Goal: Information Seeking & Learning: Learn about a topic

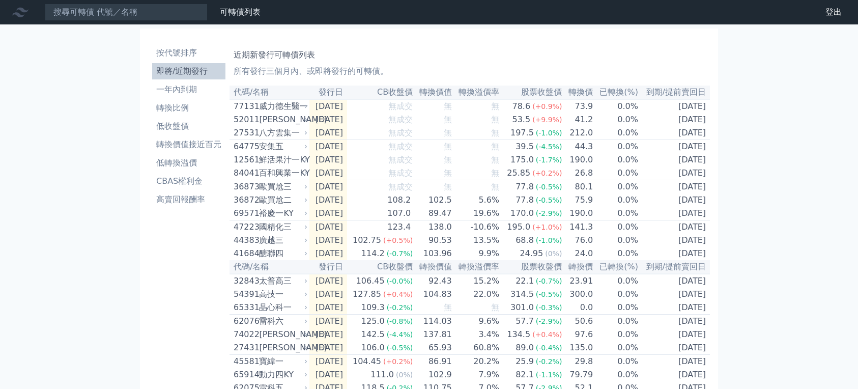
click at [152, 77] on li "即將/近期發行" at bounding box center [188, 71] width 73 height 12
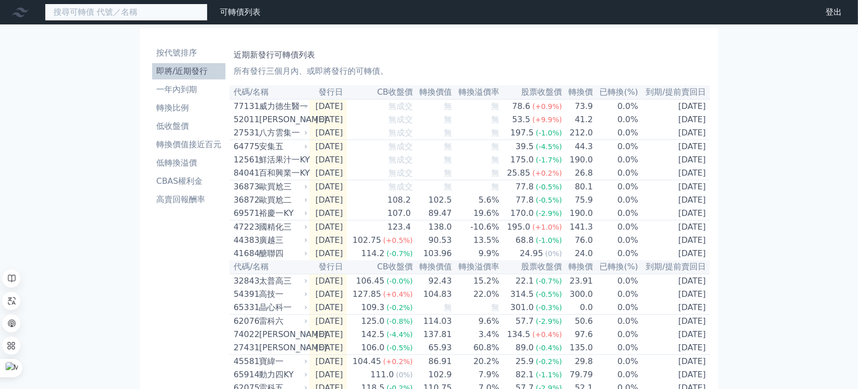
click at [149, 21] on input at bounding box center [126, 12] width 163 height 17
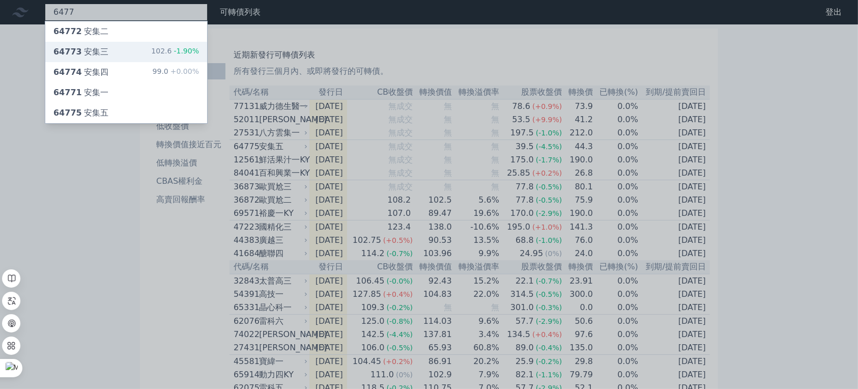
type input "6477"
click at [207, 62] on div "64773 安集三 102.6 -1.90%" at bounding box center [126, 52] width 162 height 20
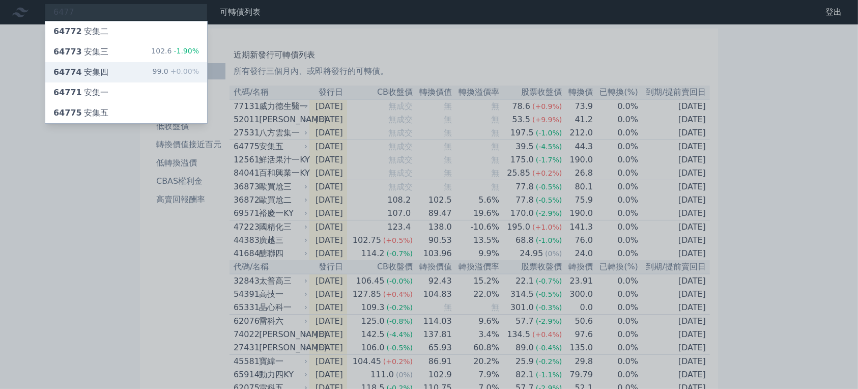
click at [207, 82] on div "64774 安集四 99.0 +0.00%" at bounding box center [126, 72] width 162 height 20
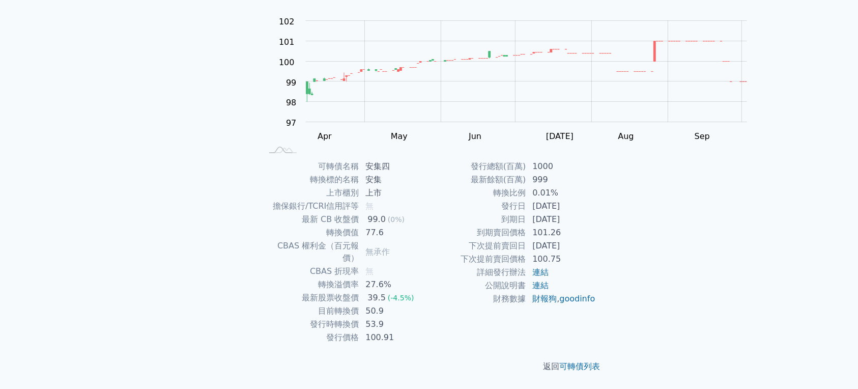
scroll to position [68, 0]
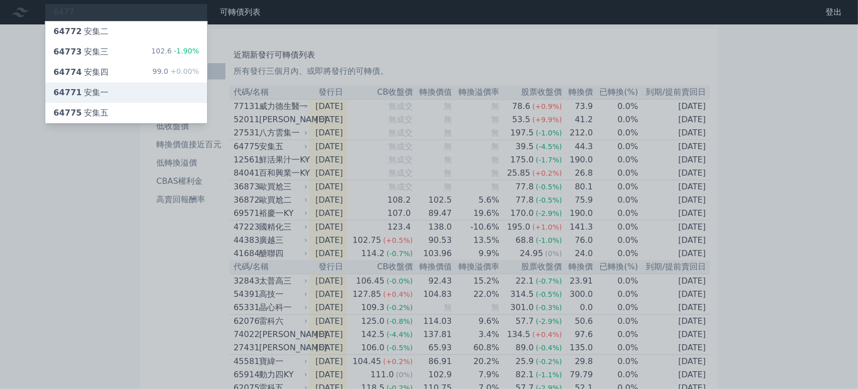
click at [207, 103] on div "64771 安集一" at bounding box center [126, 92] width 162 height 20
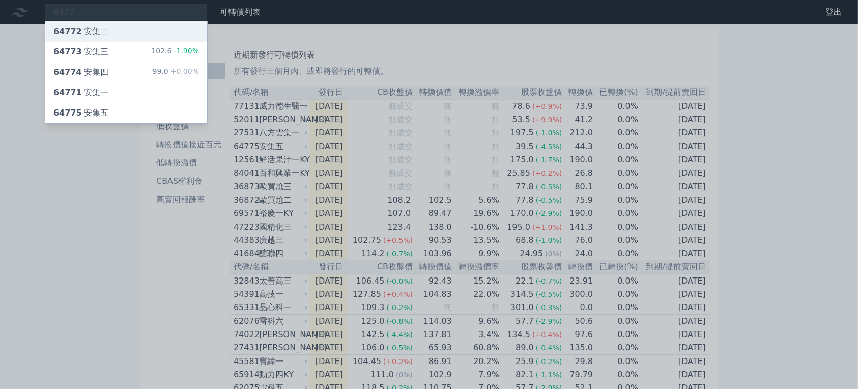
click at [133, 42] on div "64772 安集二" at bounding box center [126, 31] width 162 height 20
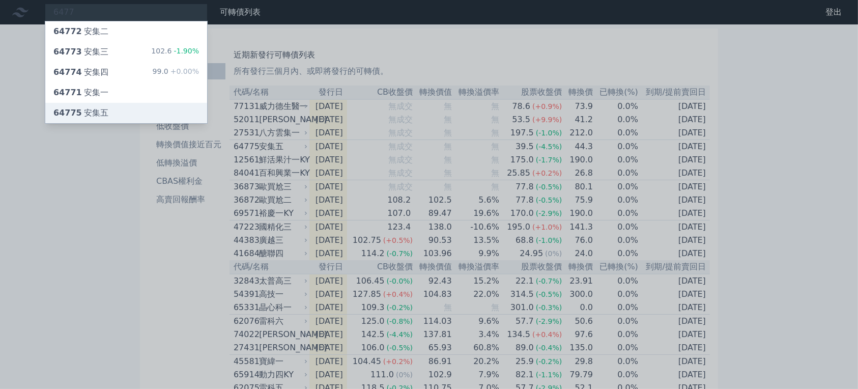
click at [190, 123] on div "64775 安集五" at bounding box center [126, 113] width 162 height 20
click at [455, 94] on div at bounding box center [429, 194] width 858 height 389
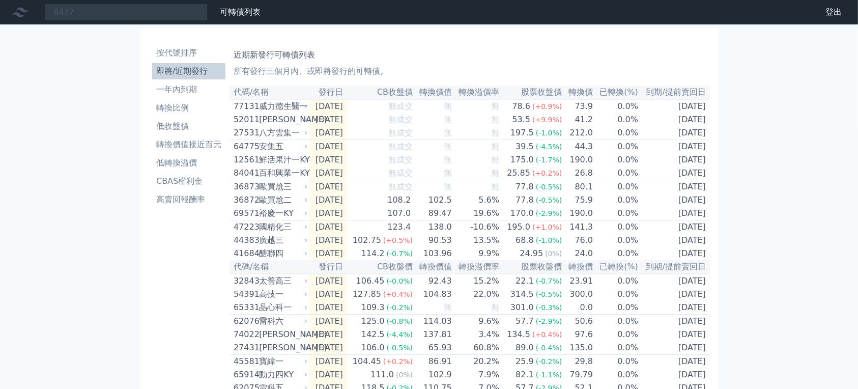
drag, startPoint x: 456, startPoint y: 64, endPoint x: 488, endPoint y: 41, distance: 39.4
click at [456, 64] on div "近期新發行可轉債列表 所有發行三個月內、或即將發行的可轉債。 代碼/名稱 發行日 CB收盤價 轉換價值 轉換溢價率 股票收盤價 轉換價 已轉換(%) 到期/提…" at bounding box center [469, 345] width 480 height 609
